Goal: Find specific page/section

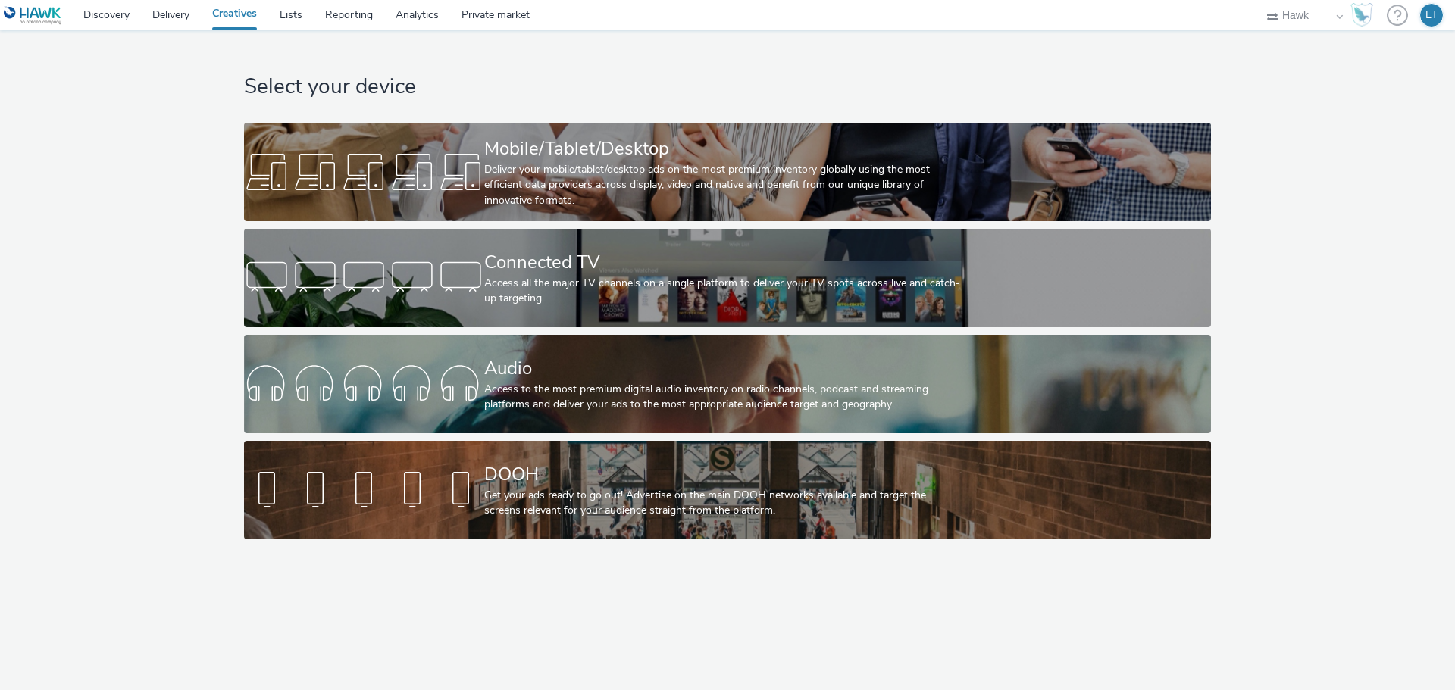
select select "11a7df10-284f-415c-b52a-427acf4c31ae"
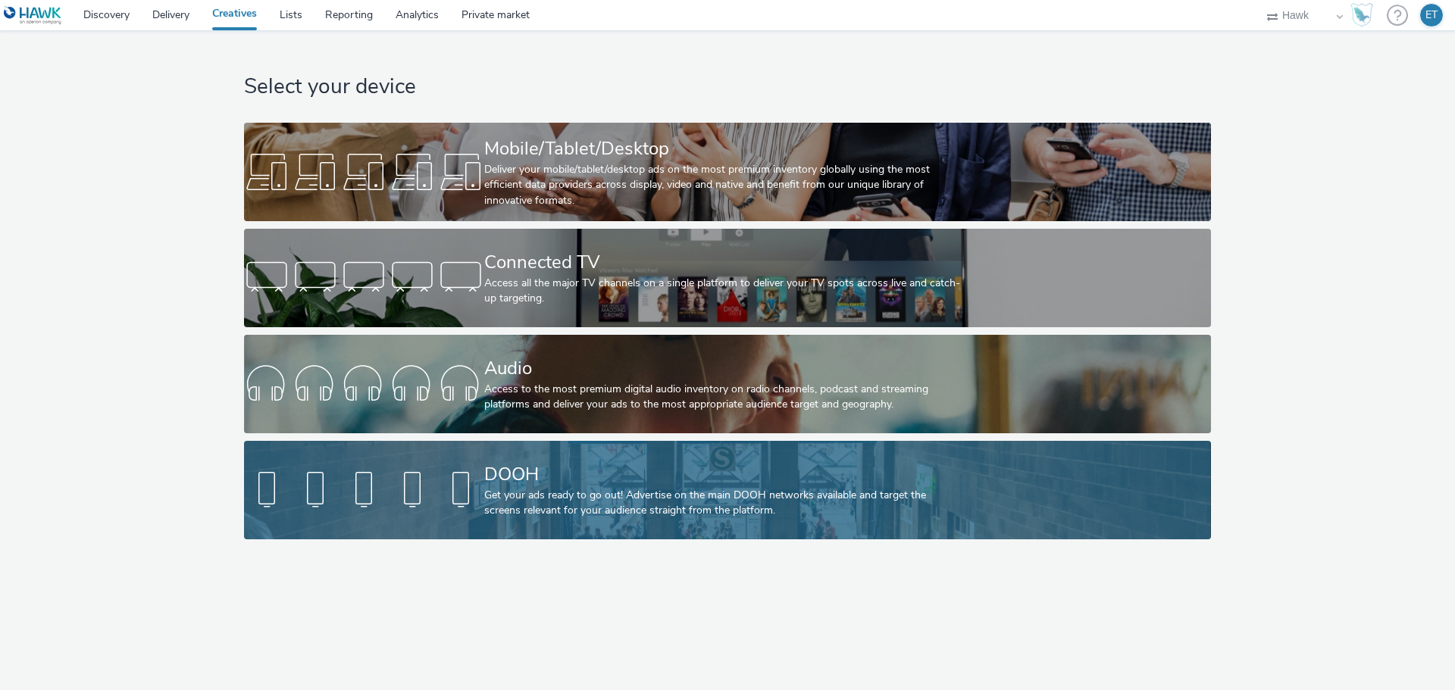
click at [330, 506] on div at bounding box center [364, 490] width 240 height 48
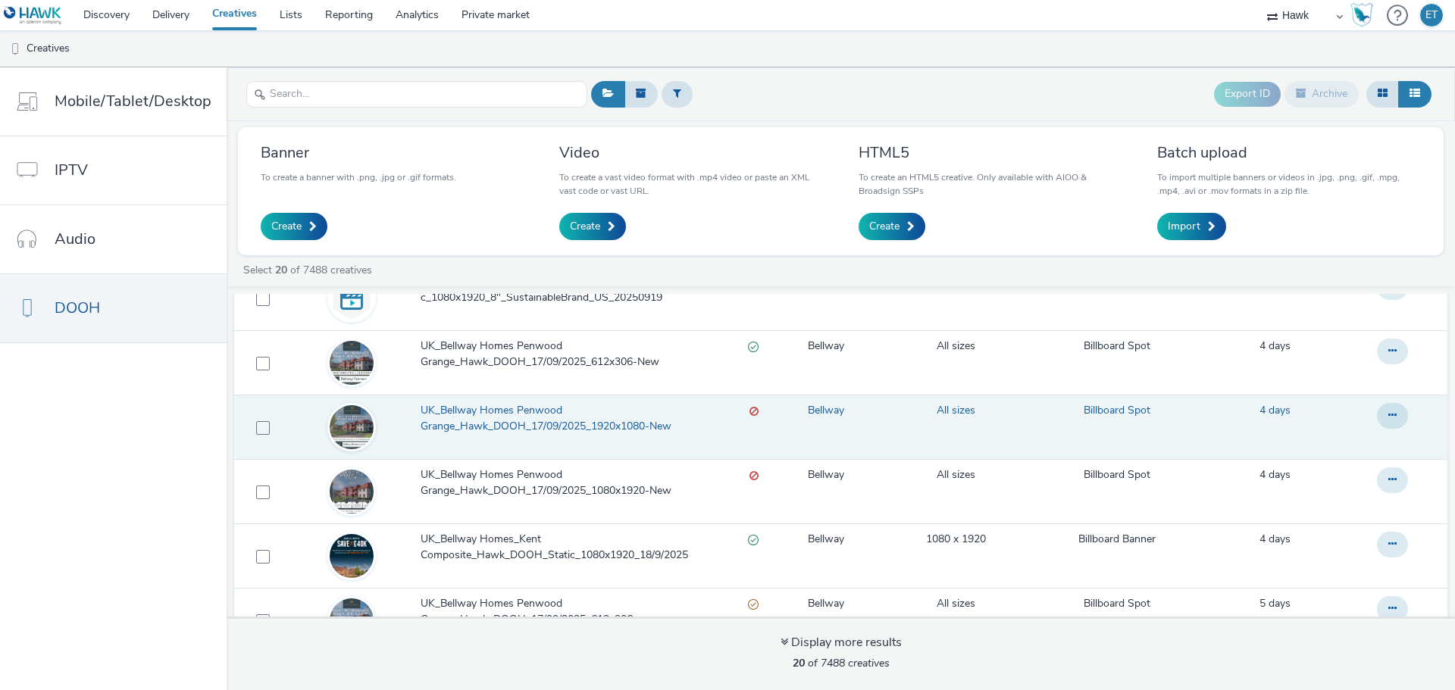
scroll to position [643, 0]
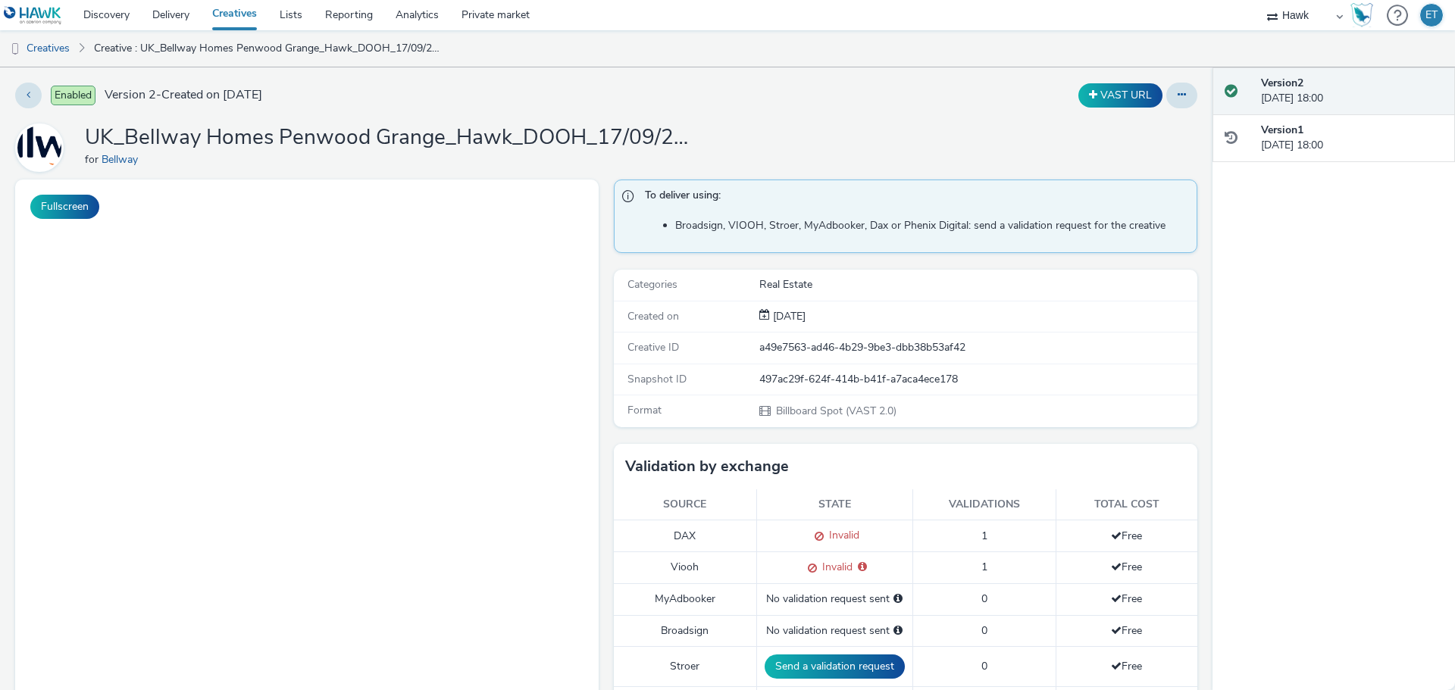
select select "11a7df10-284f-415c-b52a-427acf4c31ae"
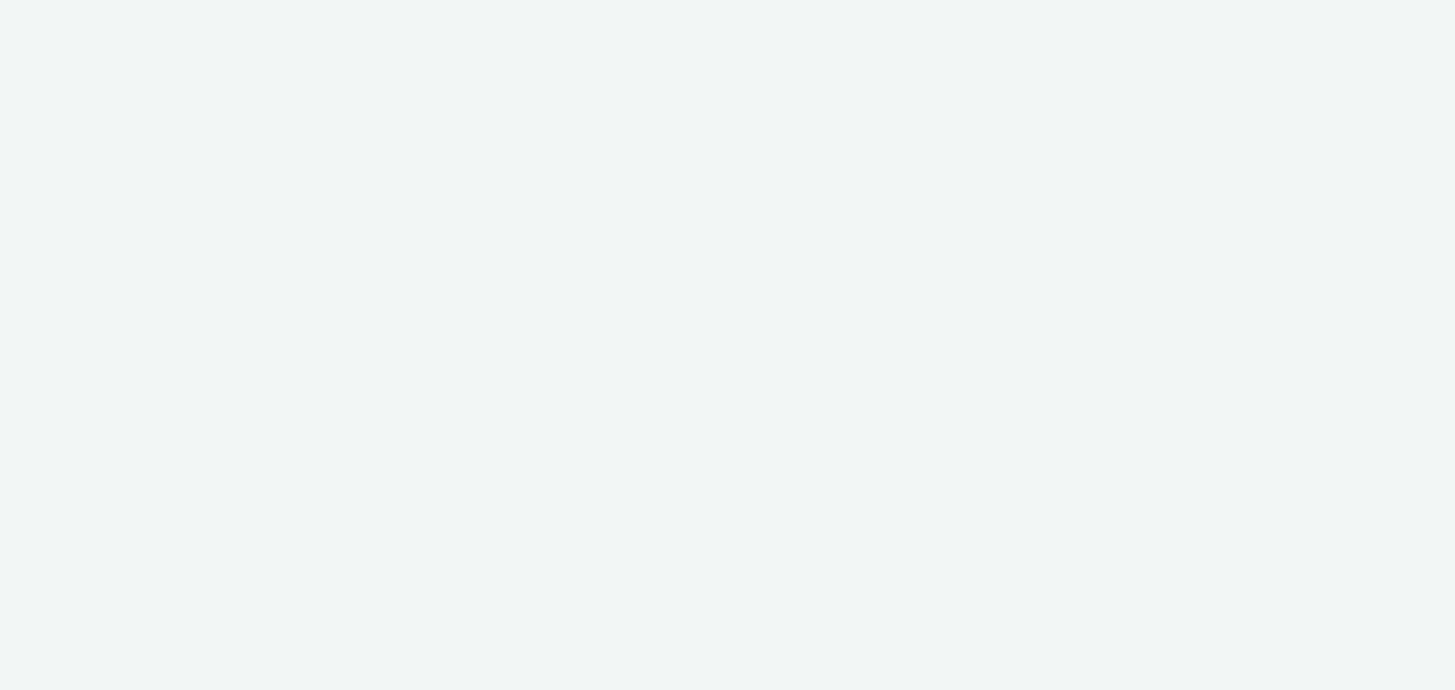
select select "11a7df10-284f-415c-b52a-427acf4c31ae"
